Goal: Task Accomplishment & Management: Manage account settings

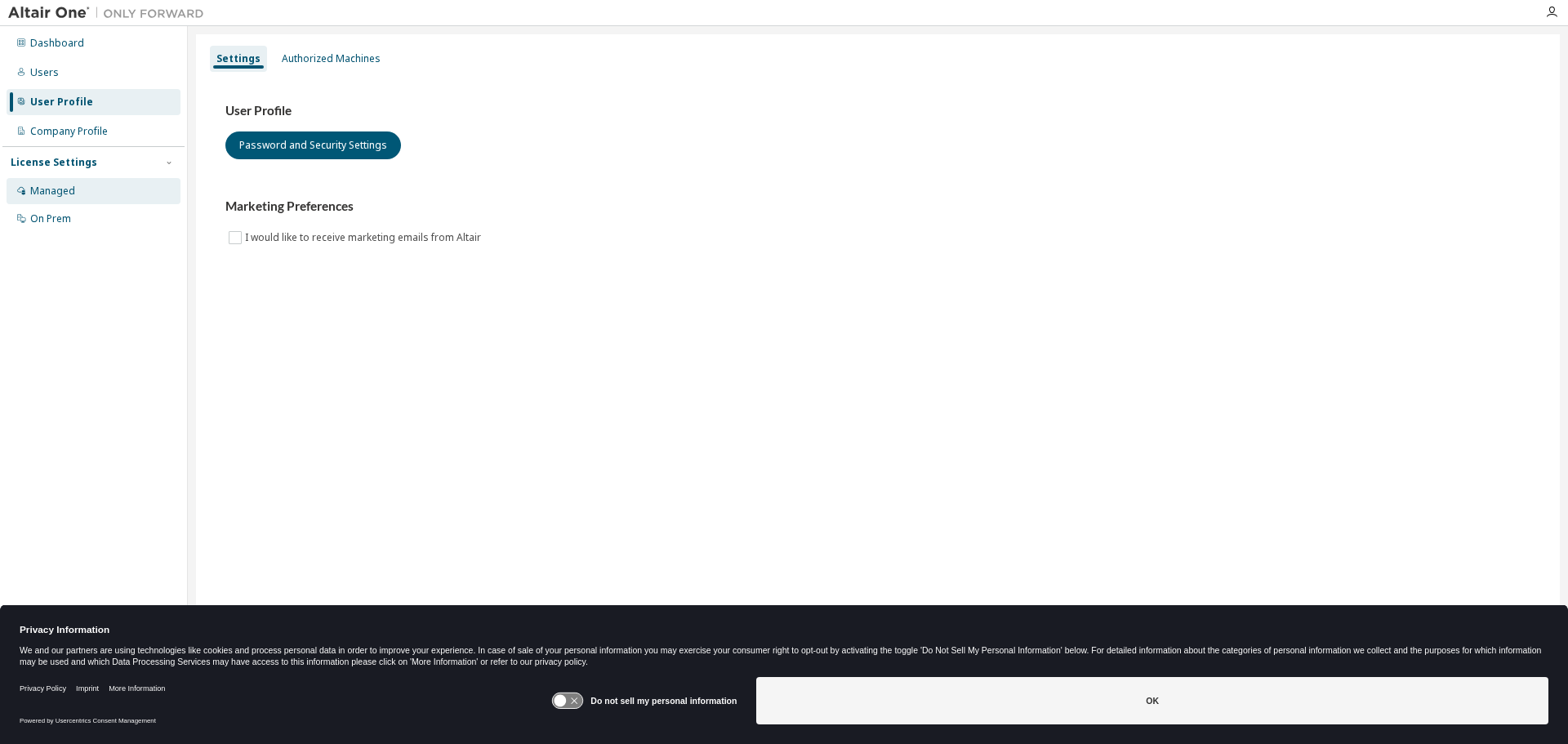
click at [59, 187] on div "Managed" at bounding box center [53, 190] width 45 height 13
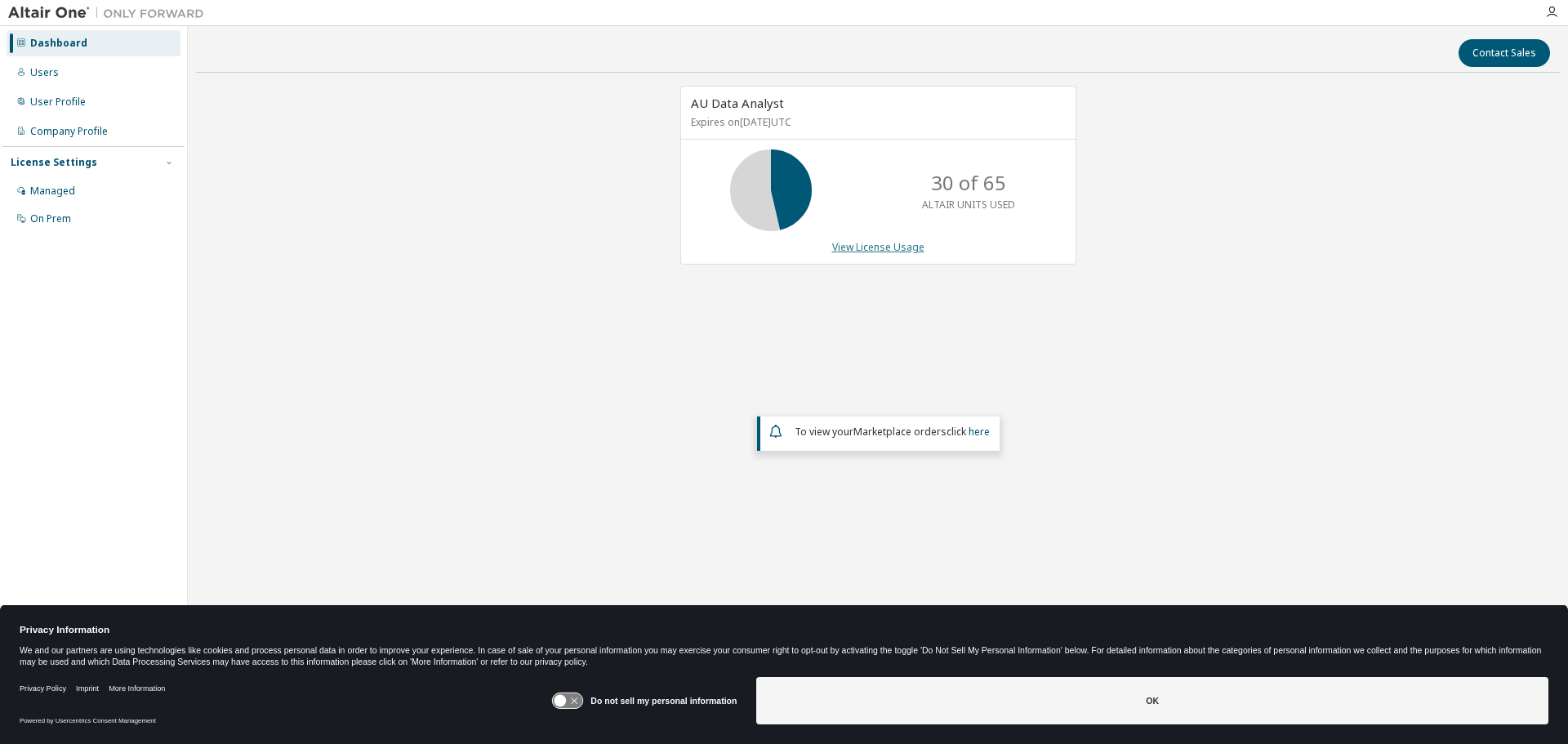
click at [885, 248] on link "View License Usage" at bounding box center [878, 247] width 92 height 14
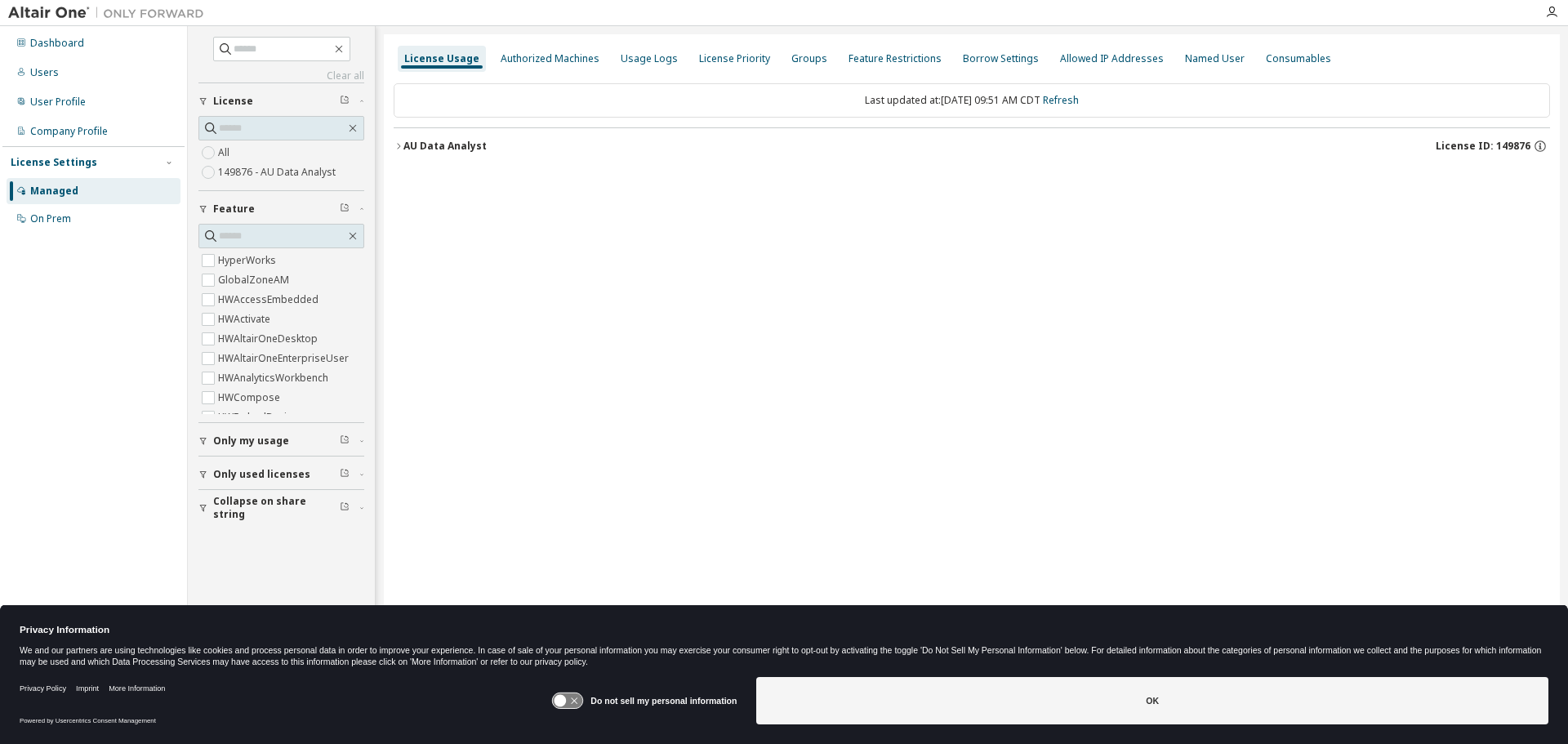
click at [397, 146] on icon "button" at bounding box center [398, 146] width 9 height 9
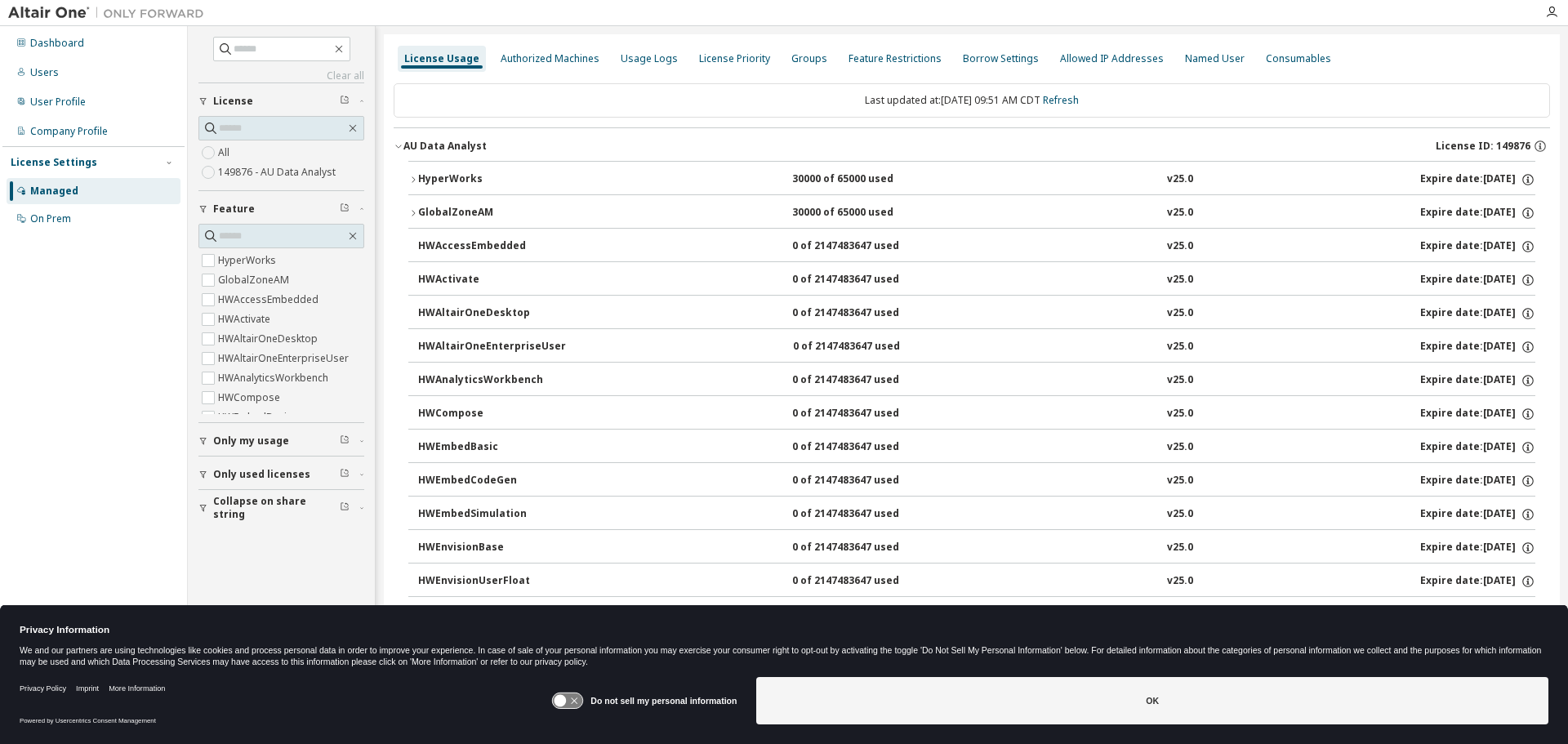
click at [414, 181] on icon "button" at bounding box center [413, 179] width 3 height 6
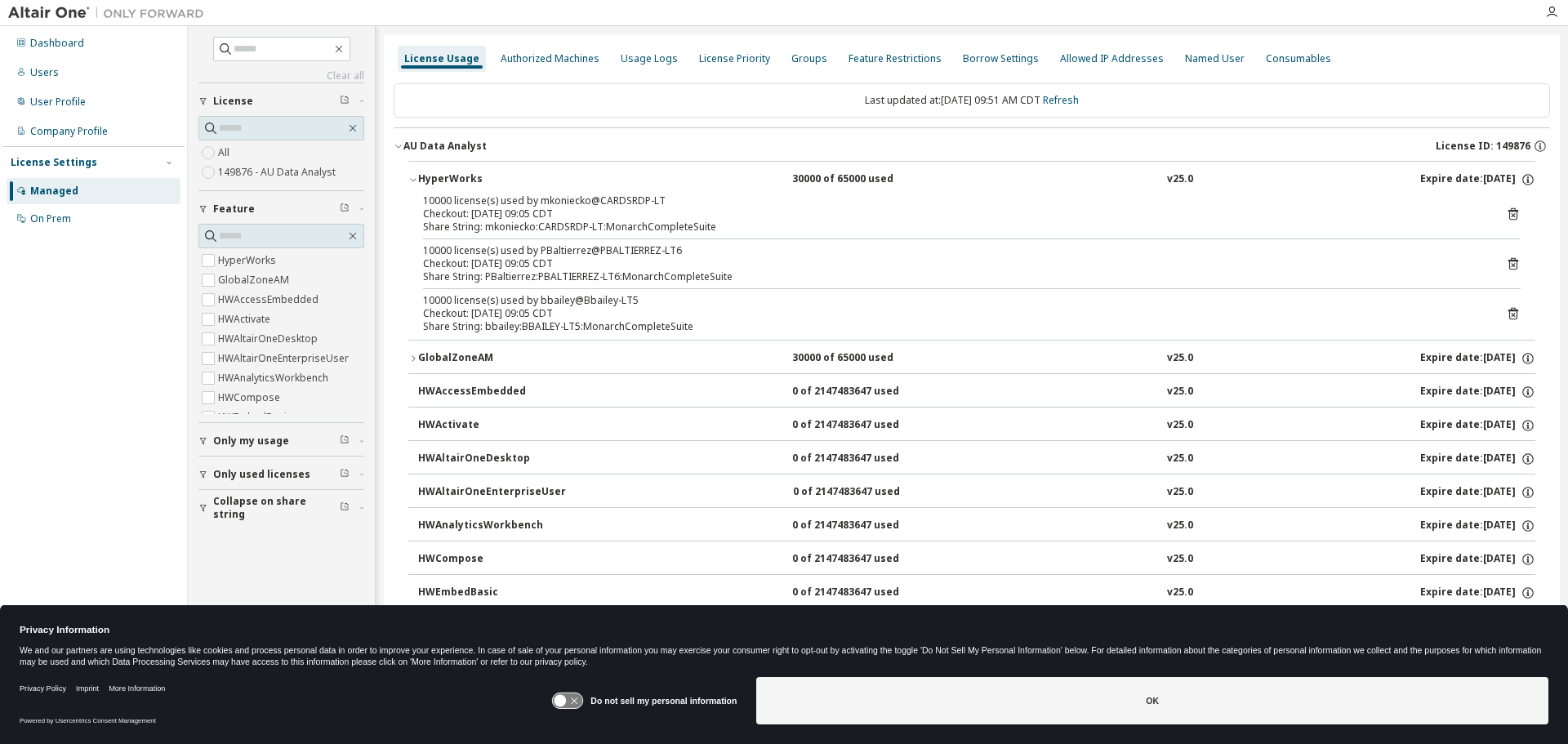
click at [413, 358] on icon "button" at bounding box center [412, 358] width 9 height 9
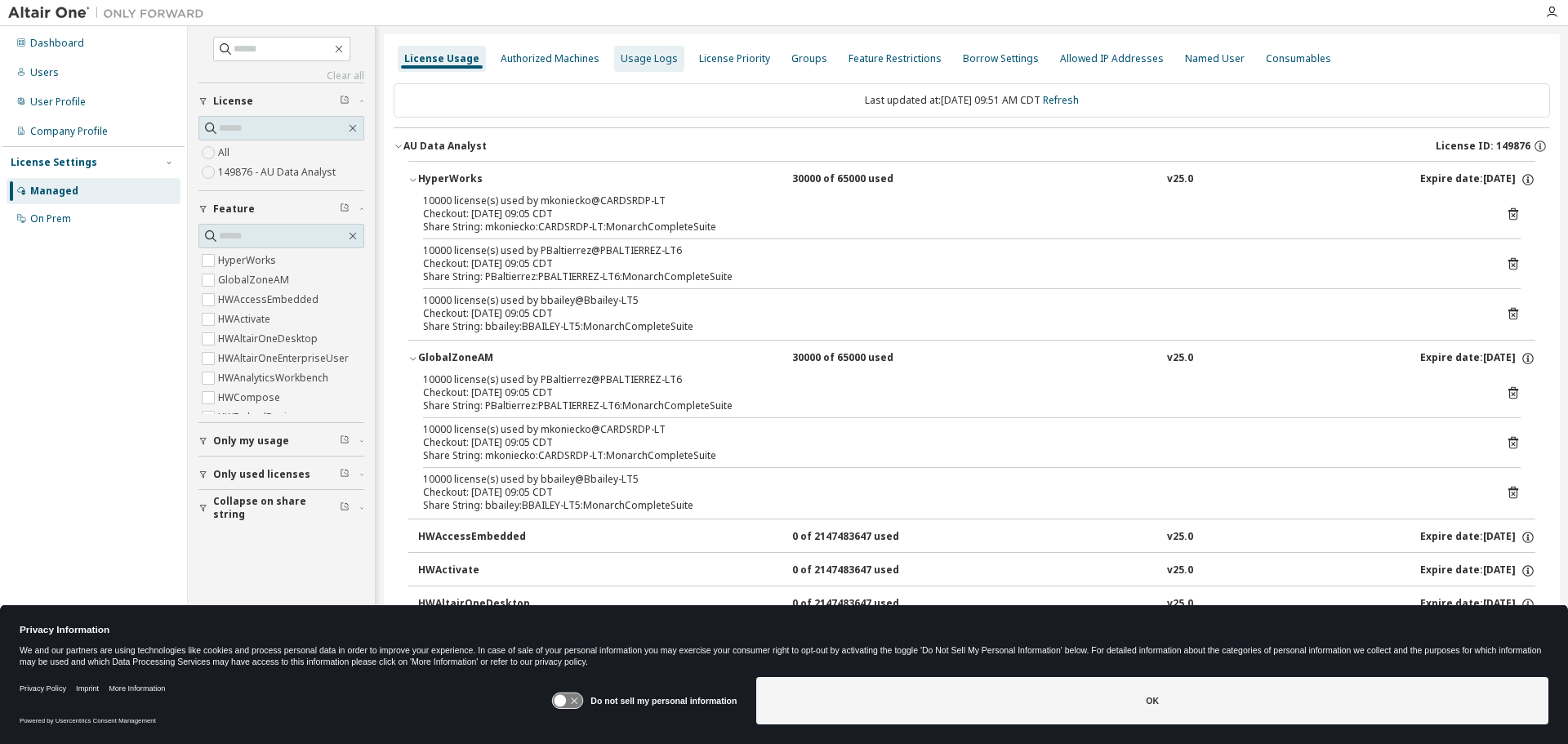
click at [638, 59] on div "Usage Logs" at bounding box center [649, 59] width 57 height 13
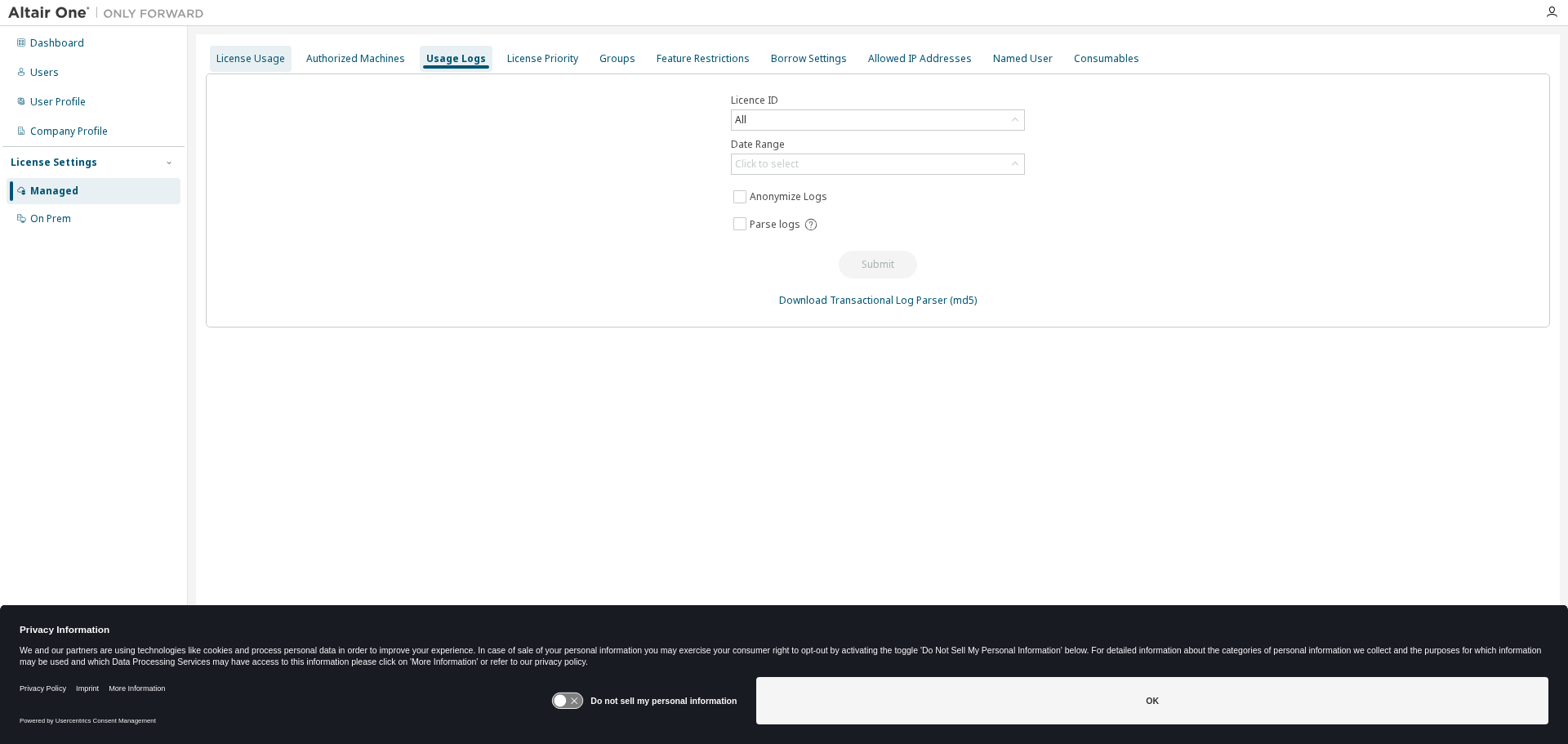
click at [260, 56] on div "License Usage" at bounding box center [251, 59] width 69 height 13
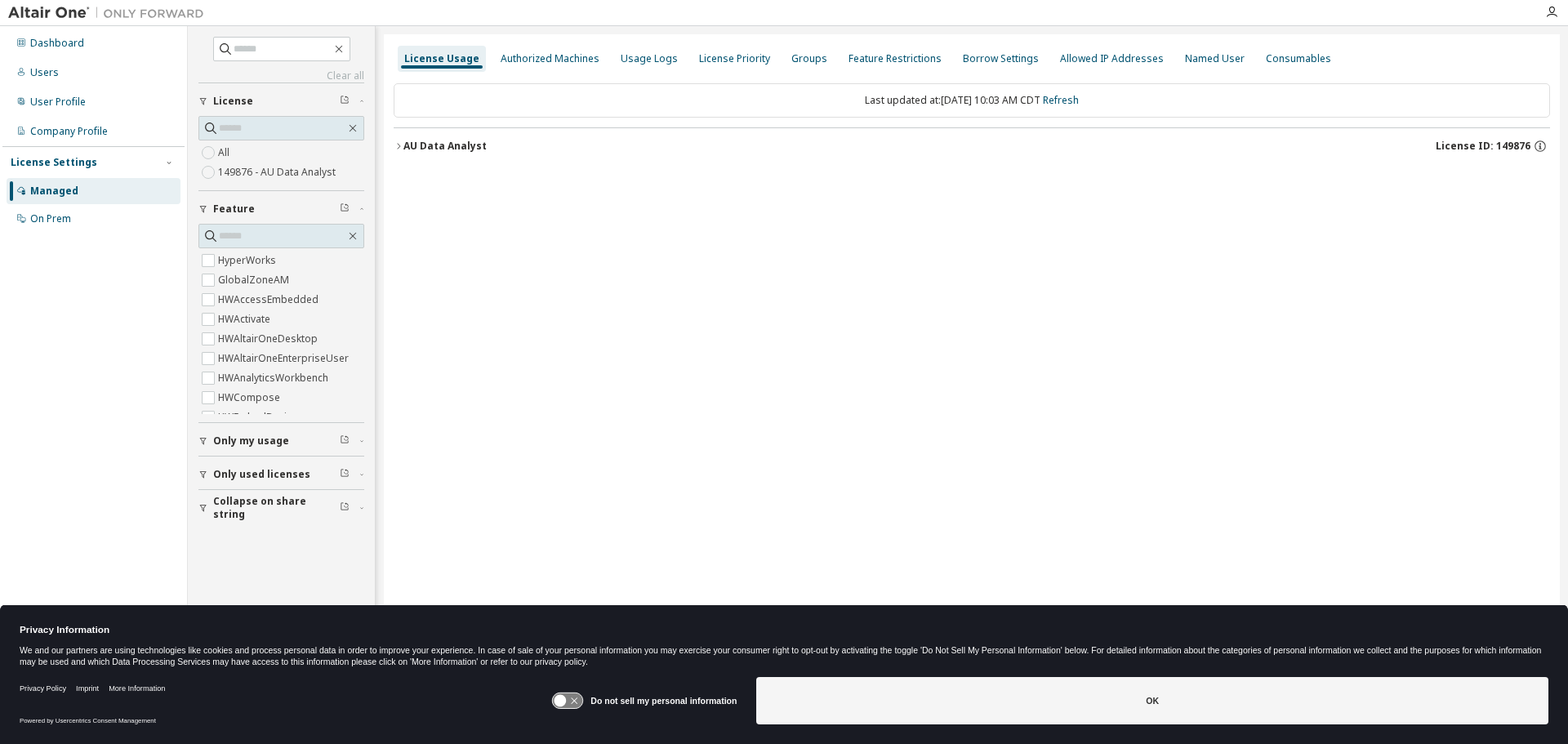
click at [396, 146] on icon "button" at bounding box center [398, 146] width 9 height 9
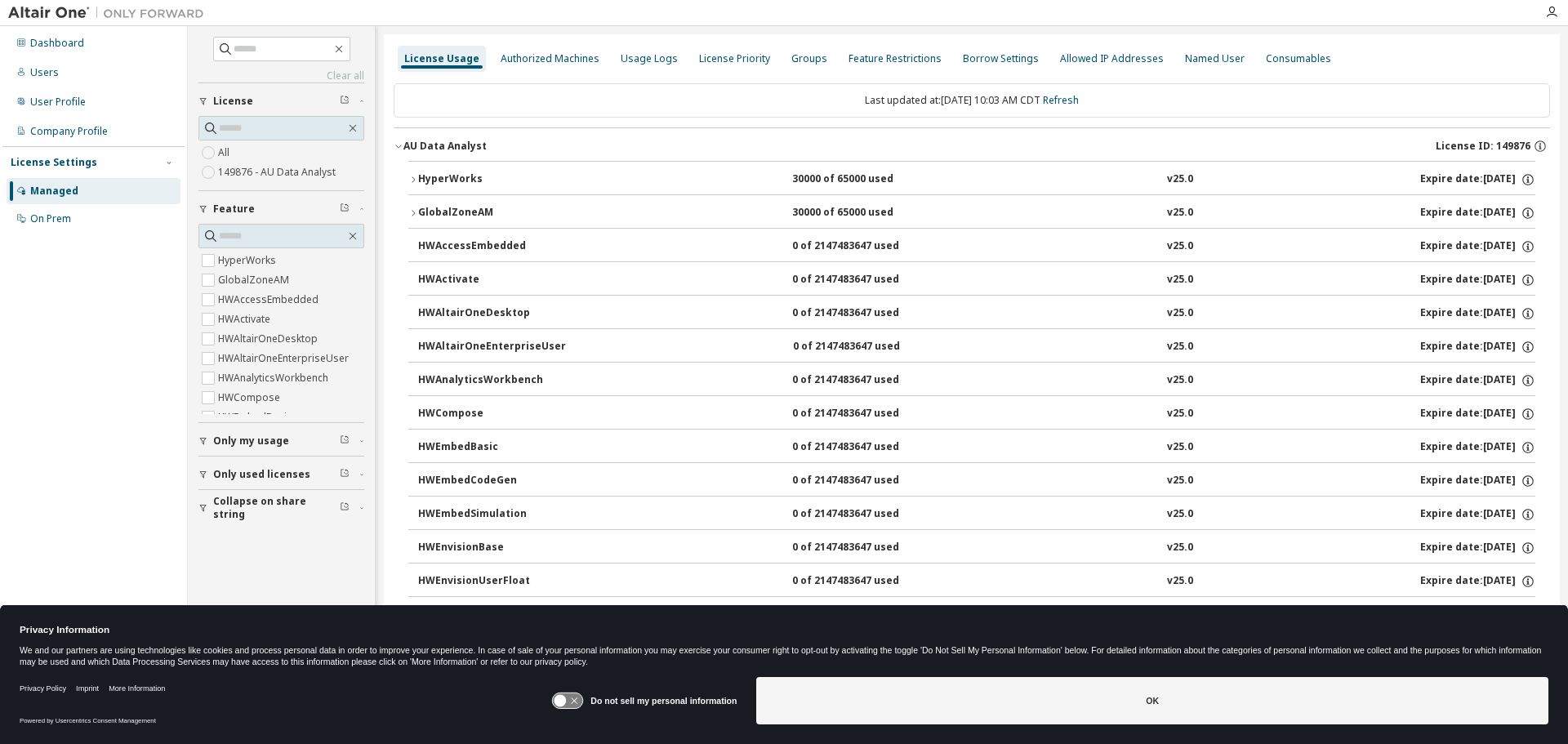
click at [412, 177] on icon "button" at bounding box center [413, 179] width 3 height 6
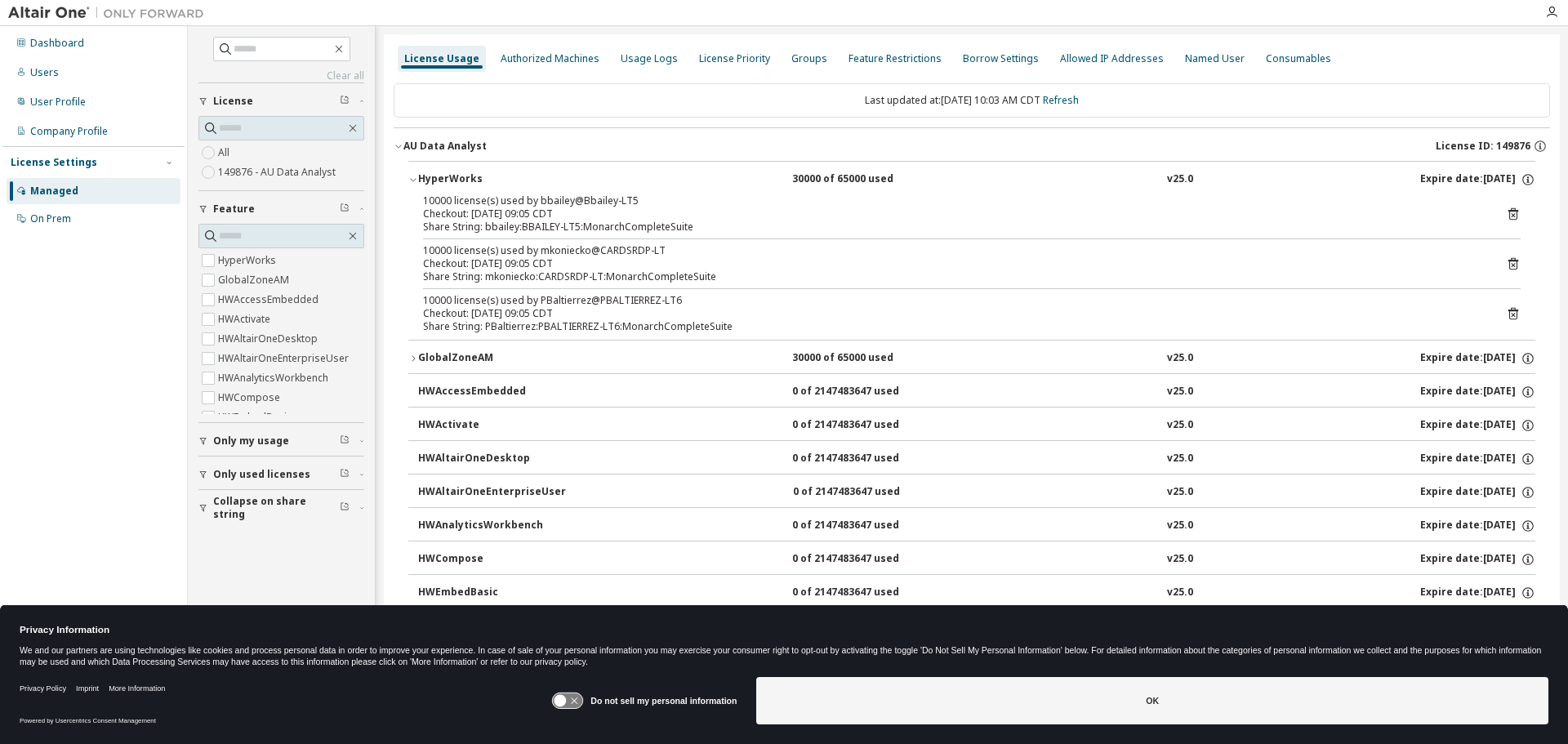
click at [411, 357] on icon "button" at bounding box center [412, 358] width 9 height 9
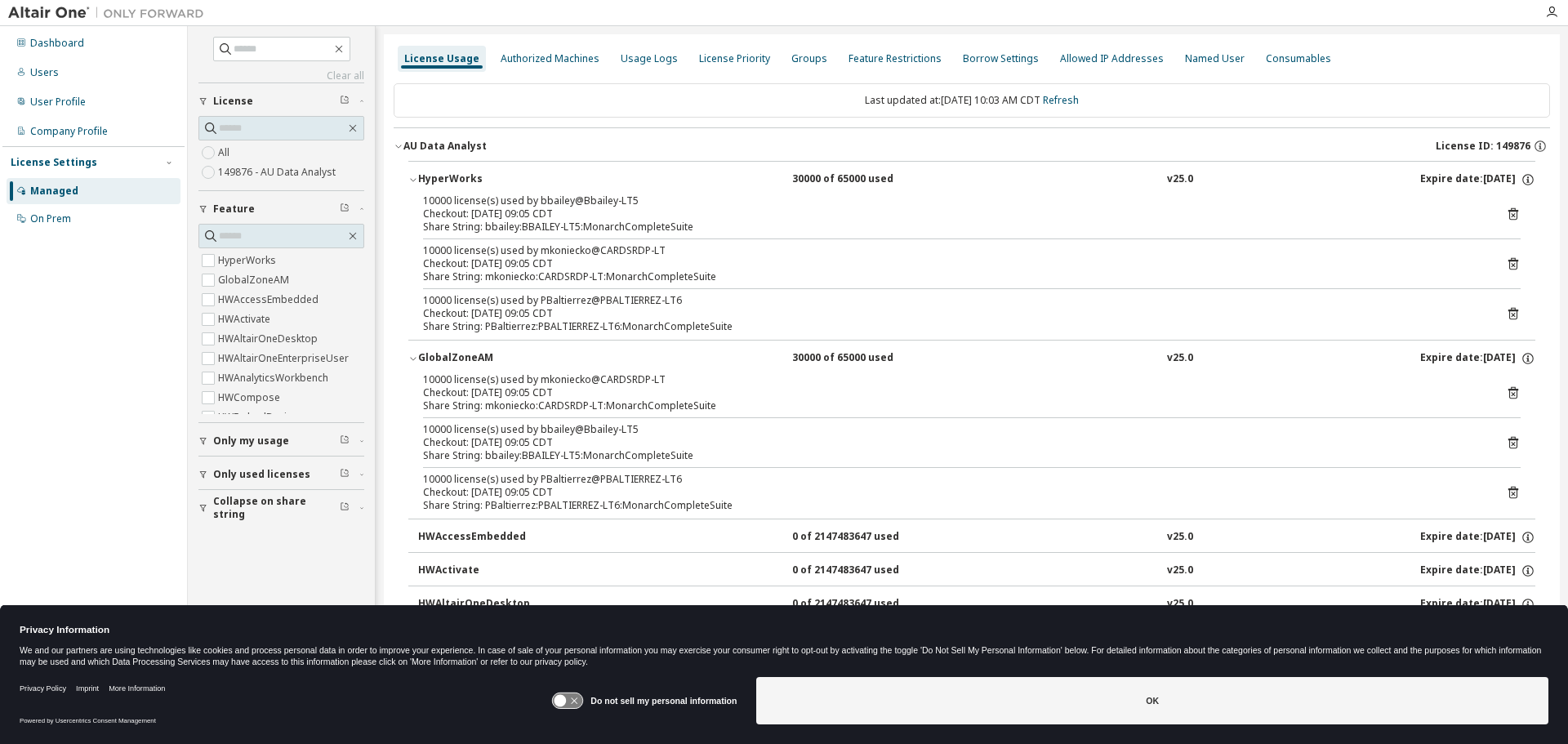
click at [1249, 459] on div "Share String: bbailey:BBAILEY-LT5:MonarchCompleteSuite" at bounding box center [951, 456] width 1058 height 13
